Goal: Navigation & Orientation: Go to known website

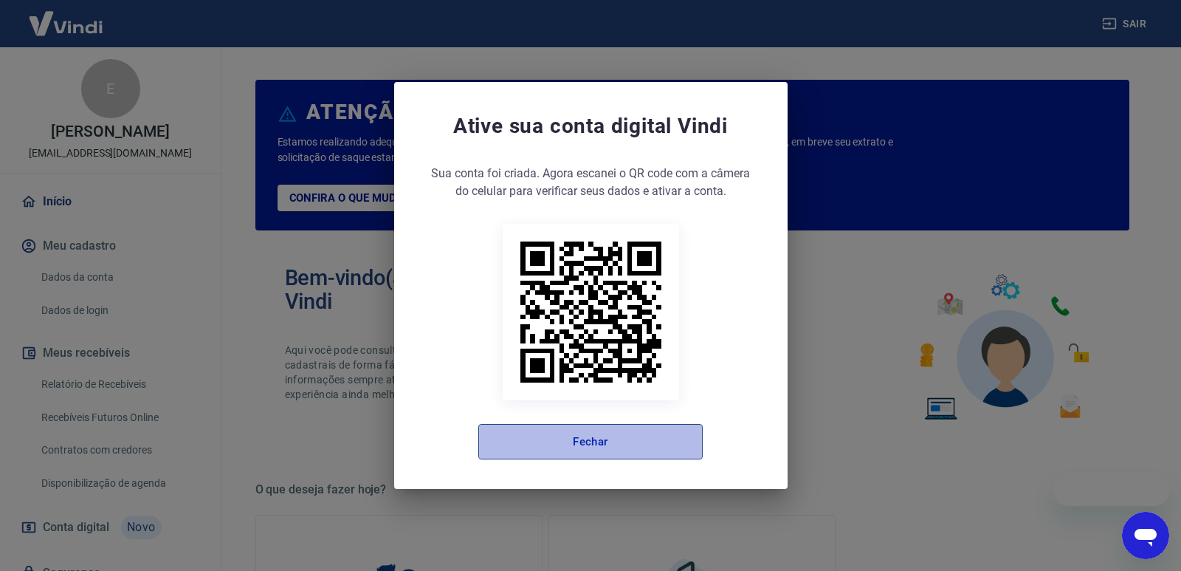
click at [582, 456] on button "Fechar" at bounding box center [590, 441] width 224 height 35
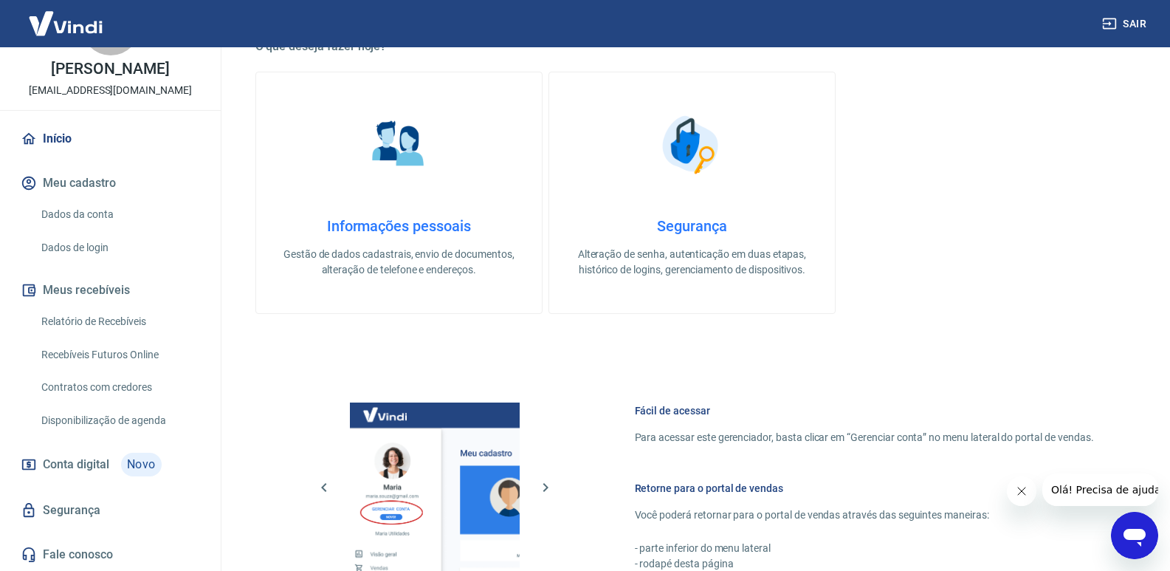
scroll to position [733, 0]
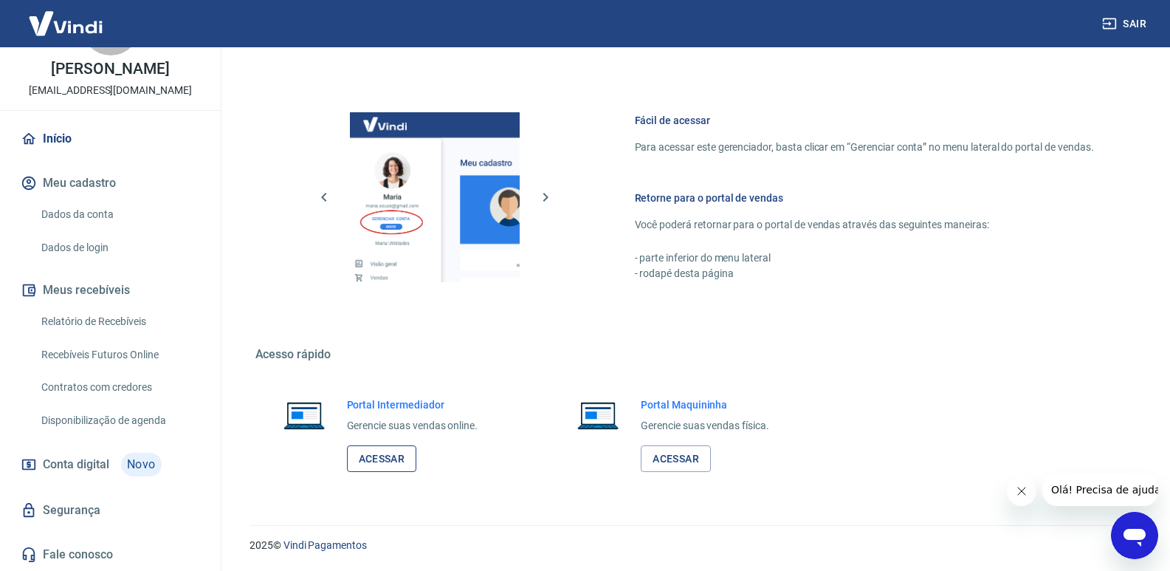
click at [383, 462] on link "Acessar" at bounding box center [382, 458] width 70 height 27
